Goal: Task Accomplishment & Management: Complete application form

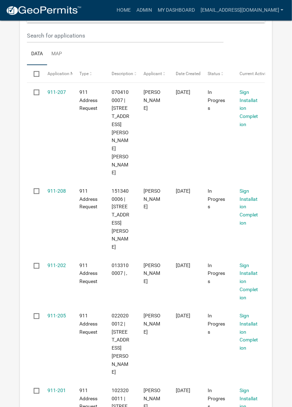
scroll to position [113, 0]
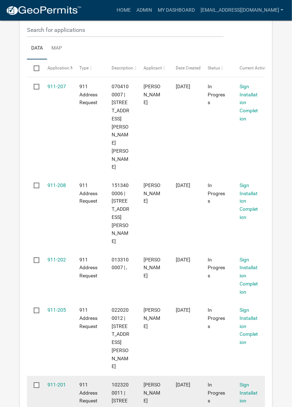
click at [37, 383] on input "checkbox" at bounding box center [36, 385] width 5 height 5
checkbox input "true"
click at [56, 383] on link "911-201" at bounding box center [57, 386] width 18 height 6
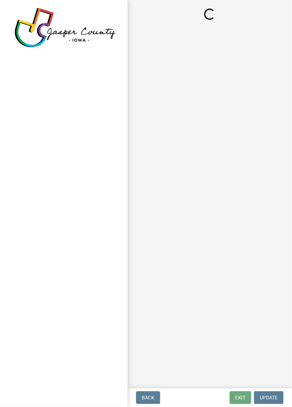
click at [63, 370] on div at bounding box center [64, 203] width 128 height 407
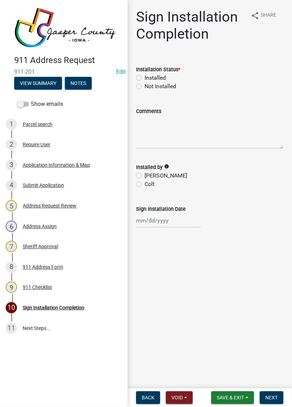
click at [145, 78] on label "Installed" at bounding box center [155, 78] width 21 height 9
click at [145, 78] on input "Installed" at bounding box center [147, 76] width 5 height 5
radio input "true"
click at [145, 187] on label "Colt" at bounding box center [150, 184] width 10 height 9
click at [145, 185] on input "Colt" at bounding box center [147, 182] width 5 height 5
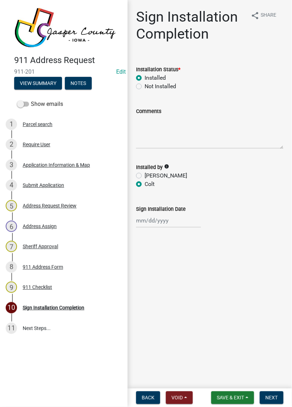
radio input "true"
click at [272, 405] on button "Next" at bounding box center [272, 398] width 24 height 13
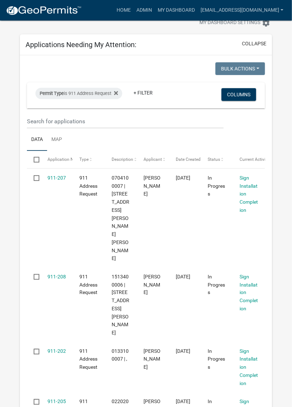
scroll to position [21, 0]
